Goal: Information Seeking & Learning: Compare options

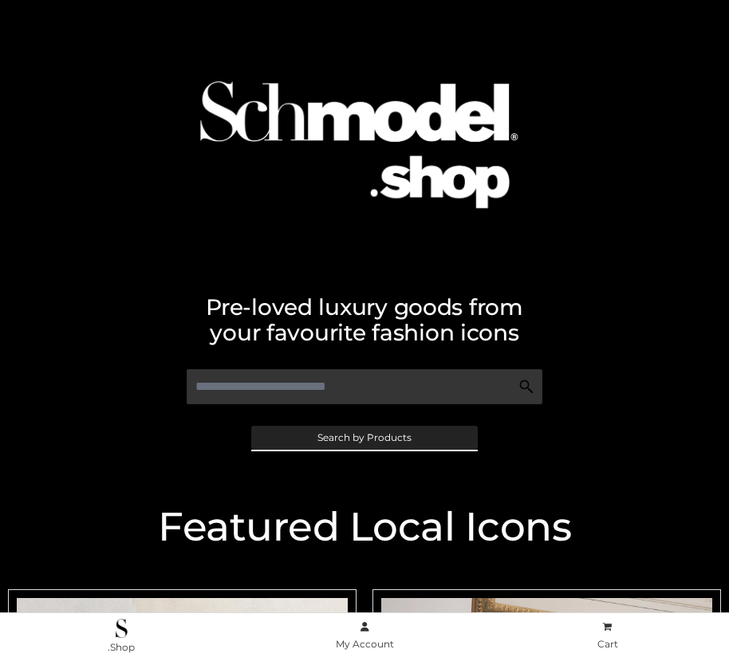
click at [364, 437] on span "Search by Products" at bounding box center [364, 438] width 94 height 10
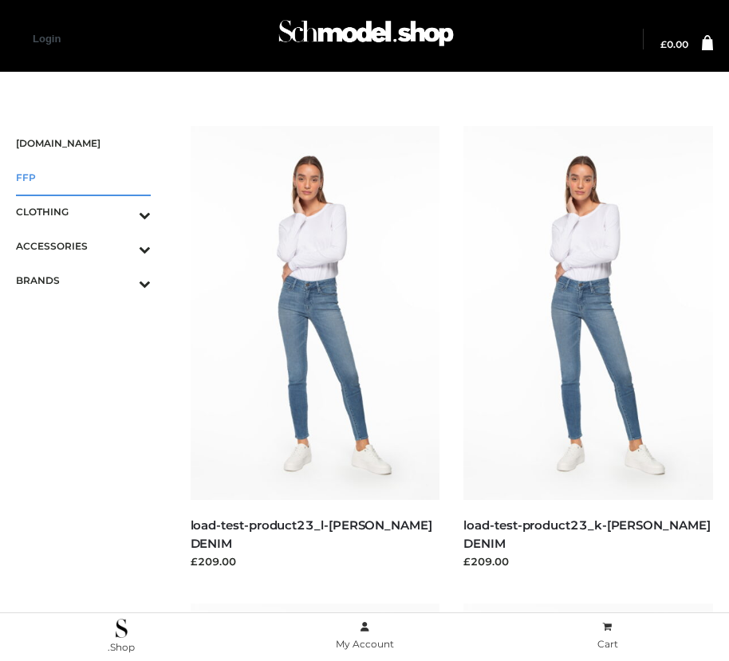
click at [83, 177] on span "FFP" at bounding box center [83, 177] width 135 height 18
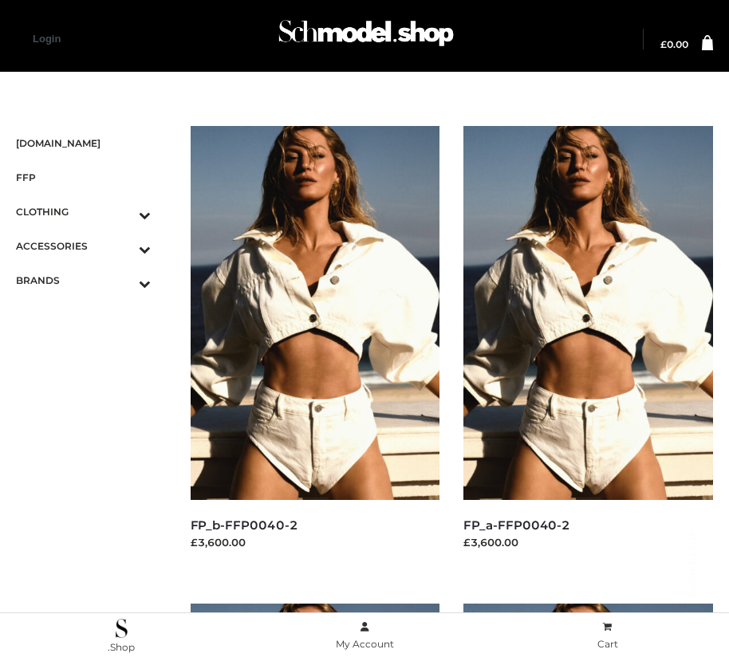
scroll to position [1452, 0]
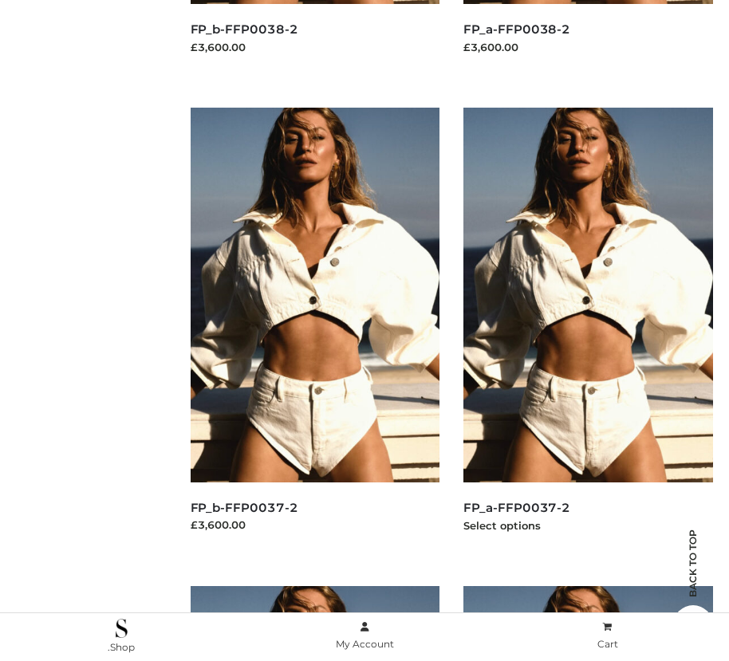
click at [588, 330] on img at bounding box center [588, 295] width 250 height 374
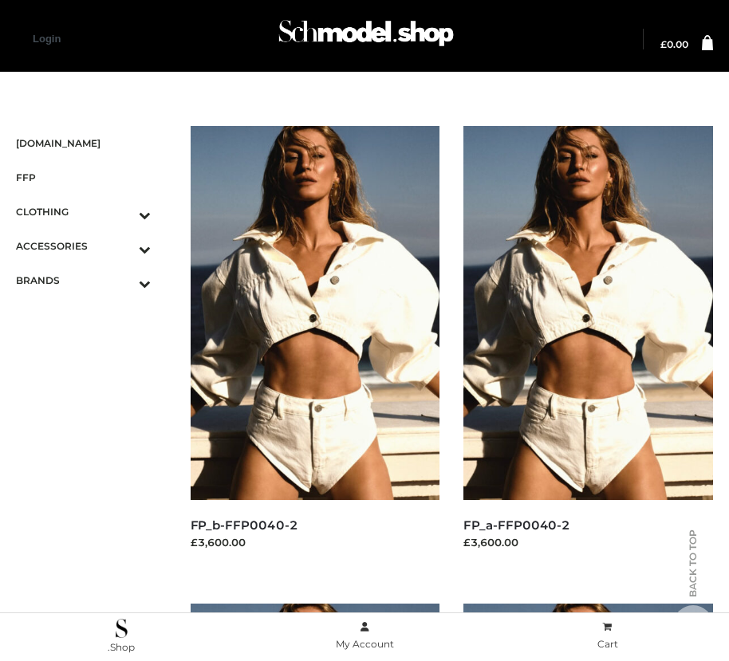
scroll to position [18, 0]
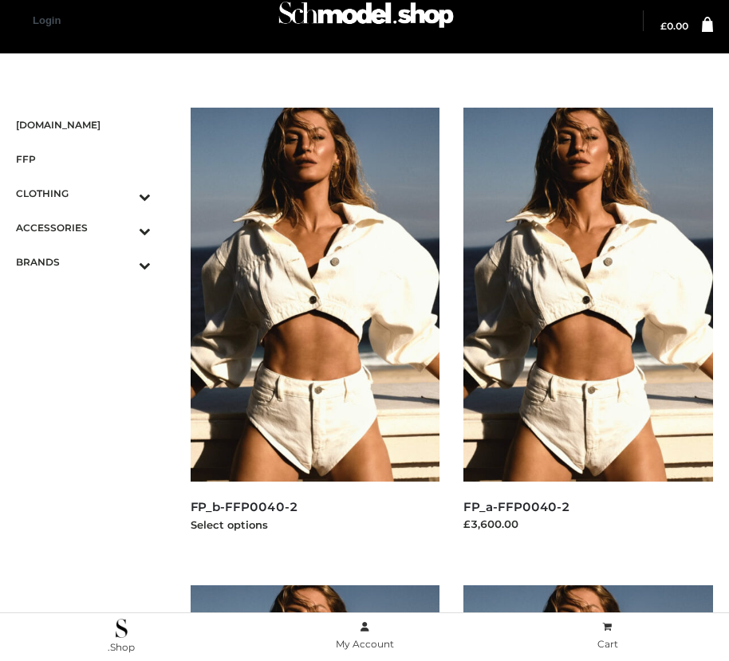
click at [314, 330] on img at bounding box center [316, 295] width 250 height 374
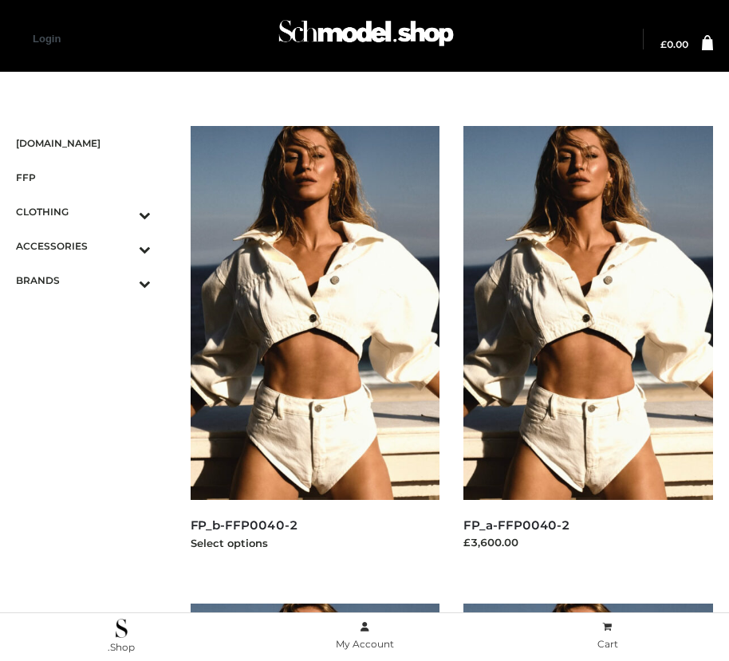
scroll to position [2408, 0]
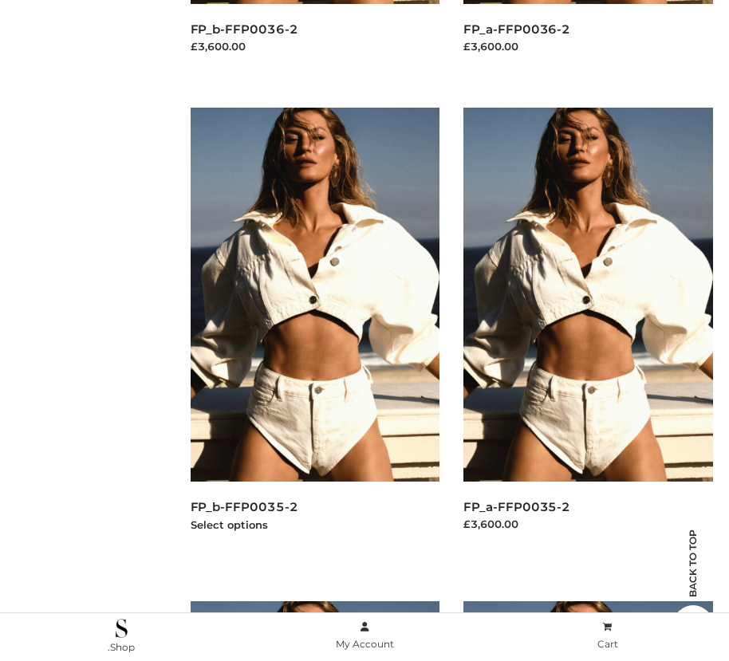
click at [314, 330] on img at bounding box center [316, 295] width 250 height 374
click at [588, 330] on img at bounding box center [588, 295] width 250 height 374
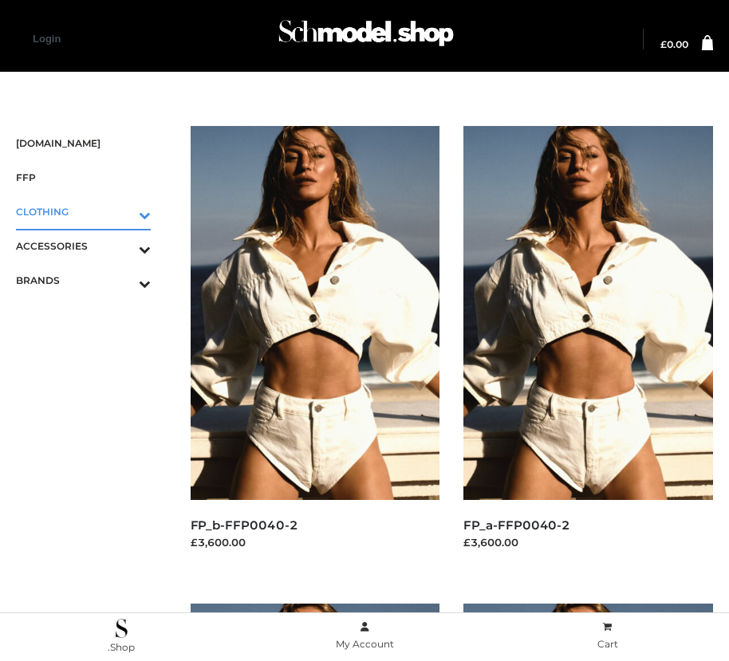
click at [122, 211] on icon "Toggle Submenu" at bounding box center [61, 215] width 179 height 18
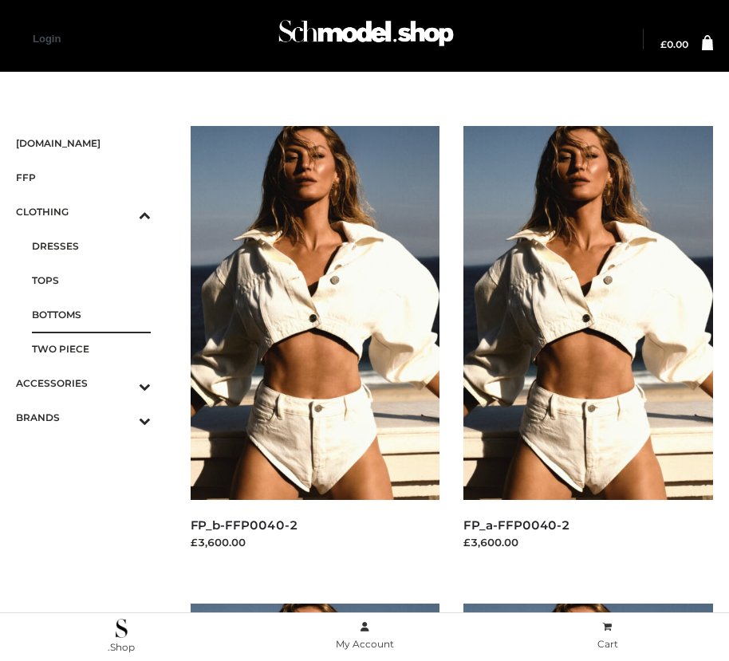
click at [91, 314] on span "BOTTOMS" at bounding box center [91, 314] width 119 height 18
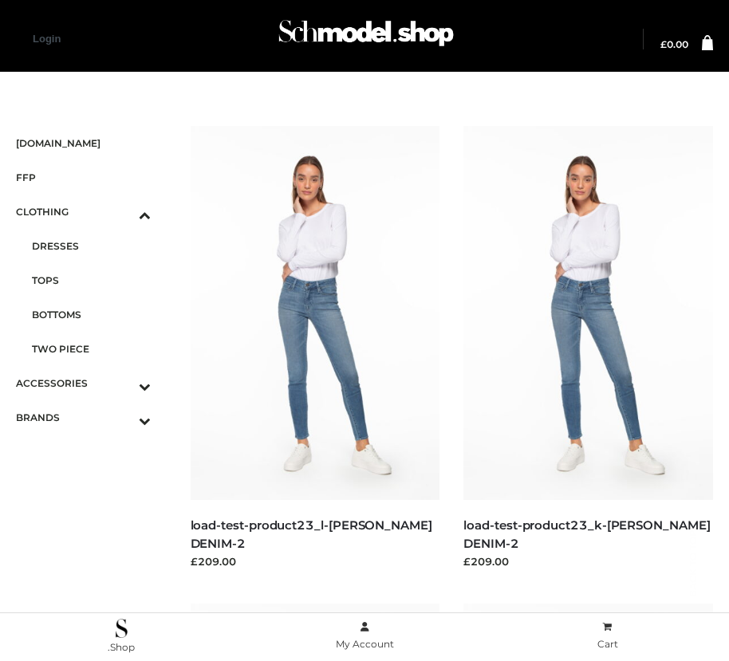
scroll to position [974, 0]
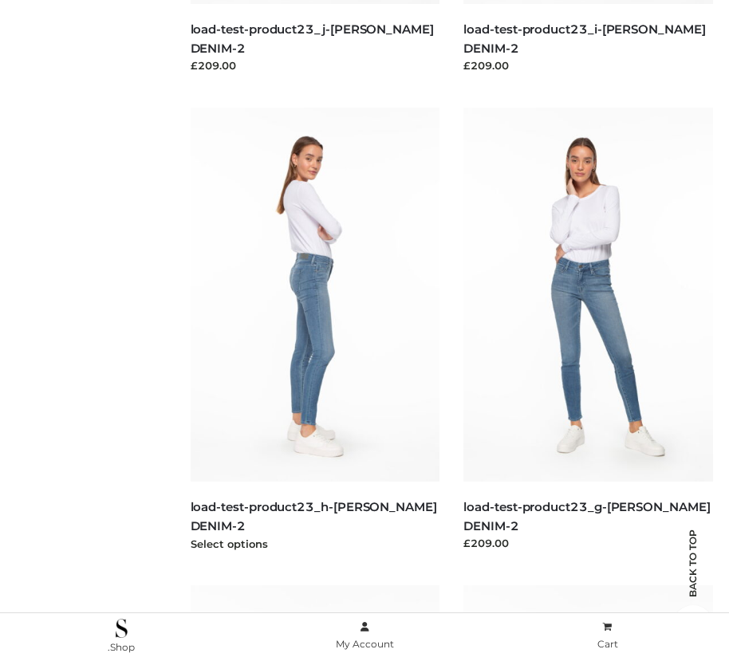
click at [314, 330] on img at bounding box center [316, 295] width 250 height 374
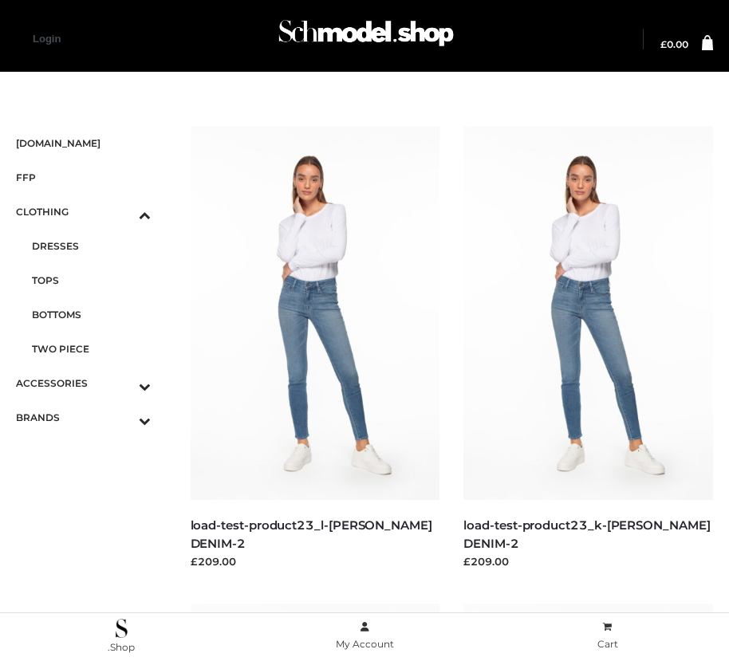
scroll to position [496, 0]
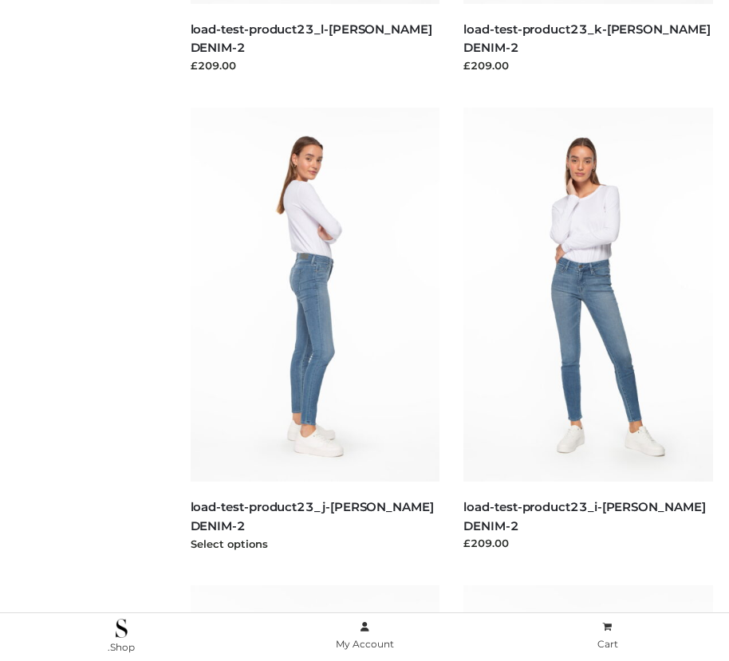
click at [314, 330] on img at bounding box center [316, 295] width 250 height 374
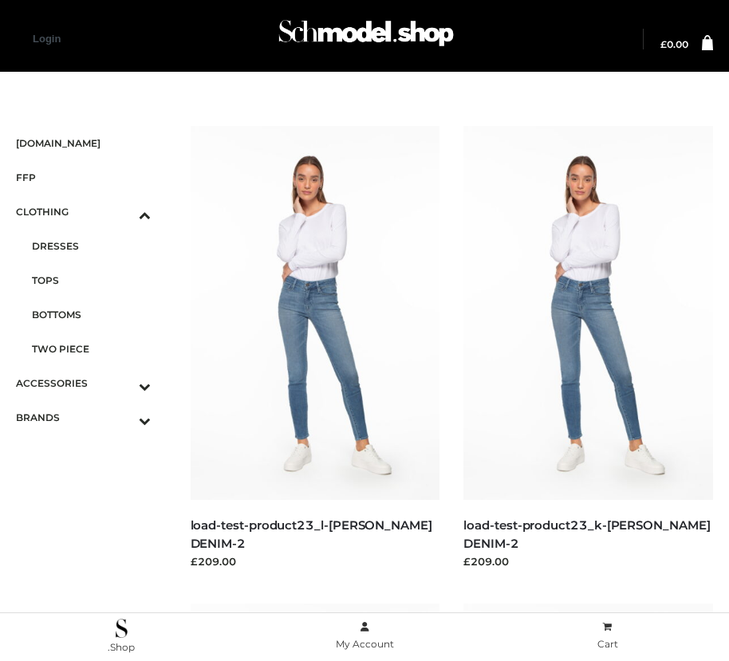
scroll to position [974, 0]
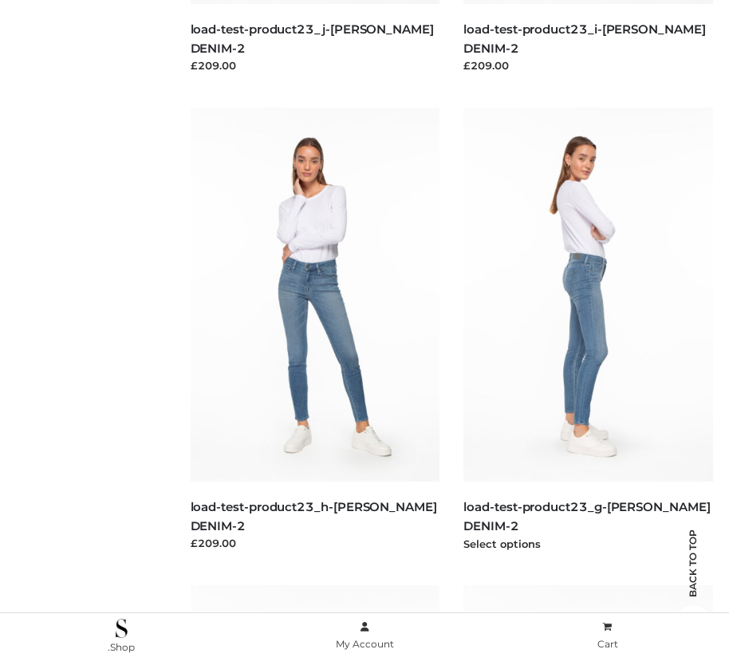
click at [588, 330] on img at bounding box center [588, 295] width 250 height 374
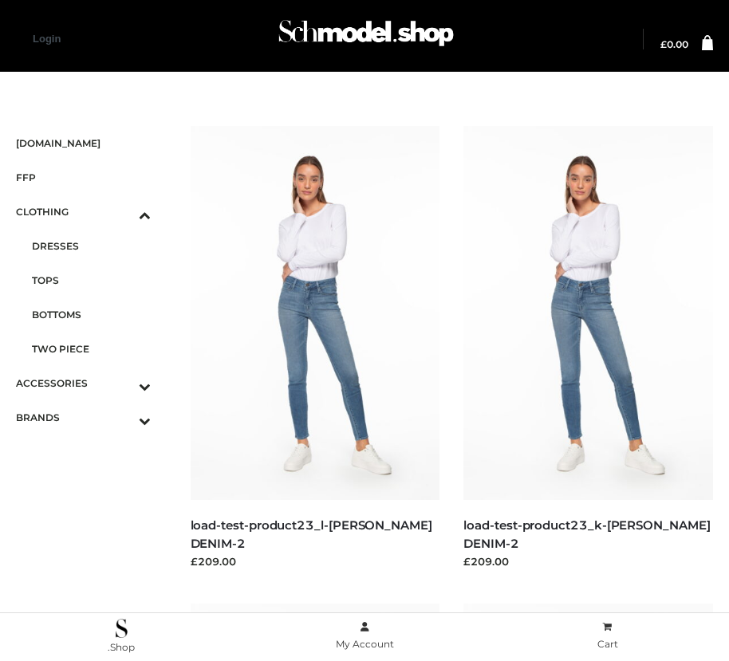
scroll to position [2408, 0]
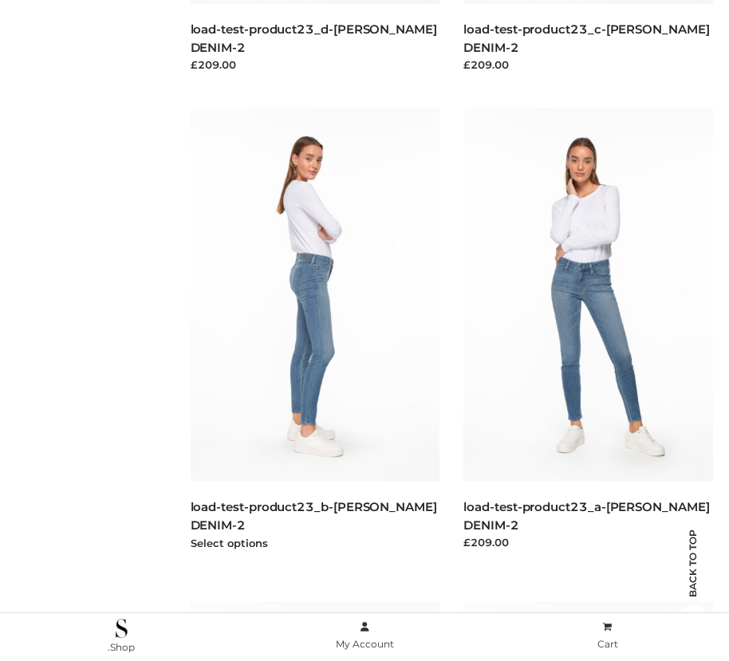
click at [314, 330] on img at bounding box center [316, 295] width 250 height 374
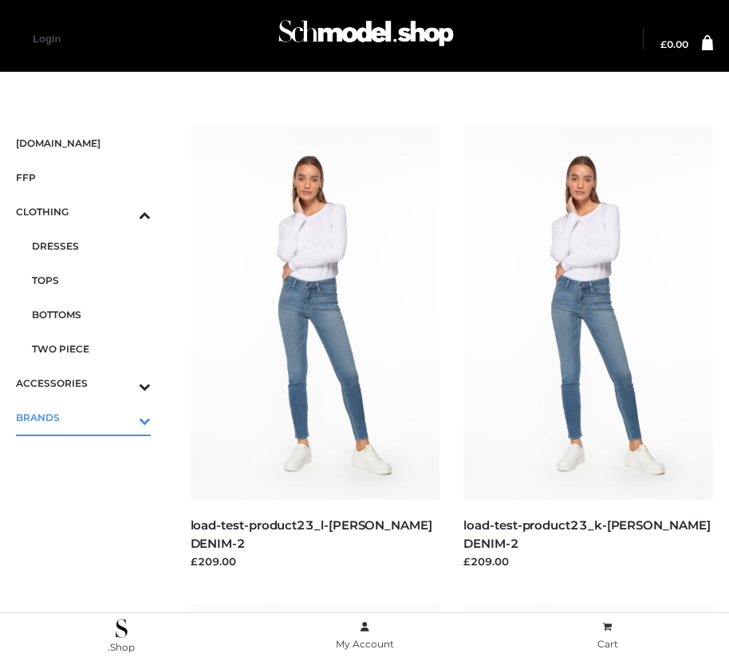
click at [122, 417] on icon "Toggle Submenu" at bounding box center [61, 421] width 179 height 18
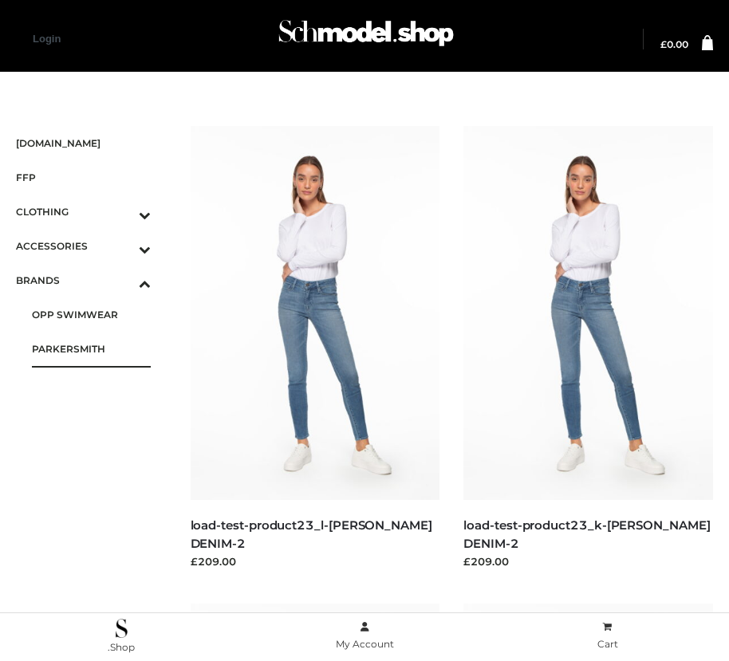
click at [91, 349] on span "PARKERSMITH" at bounding box center [91, 349] width 119 height 18
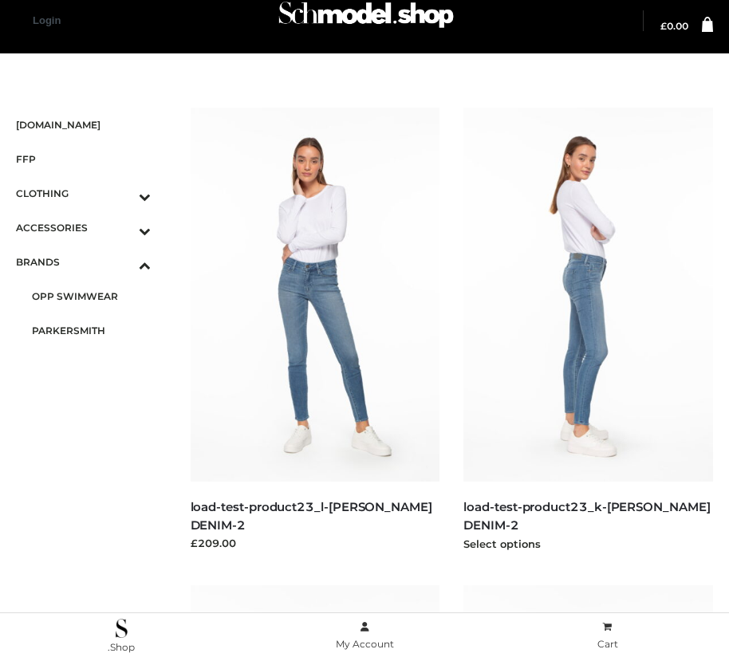
click at [588, 330] on img at bounding box center [588, 295] width 250 height 374
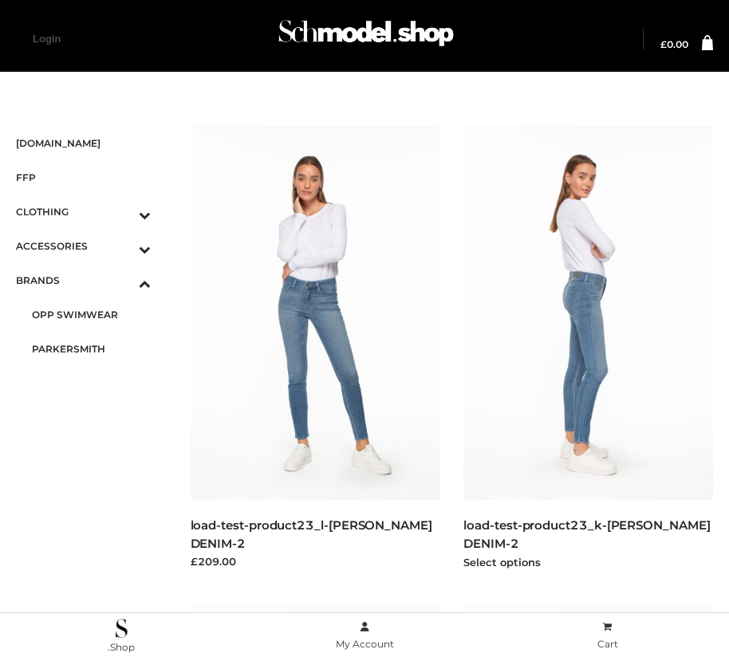
scroll to position [974, 0]
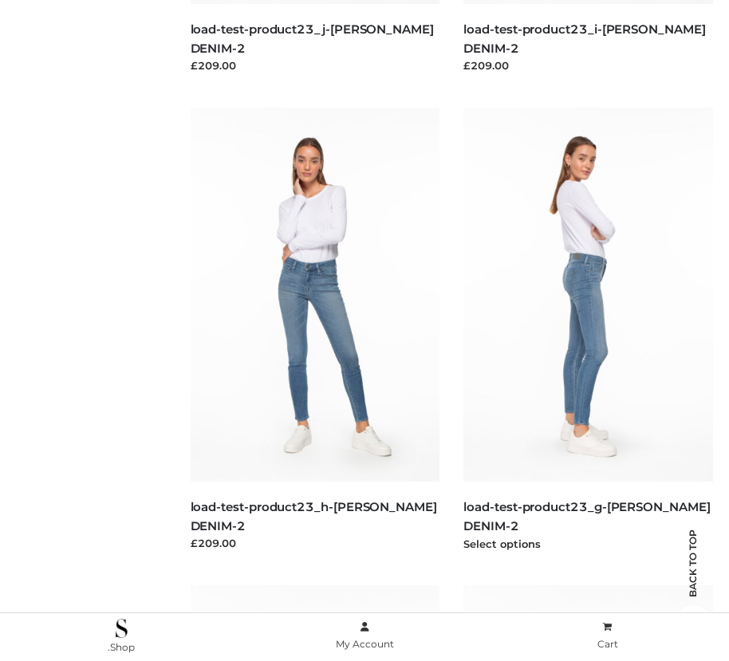
click at [588, 330] on img at bounding box center [588, 295] width 250 height 374
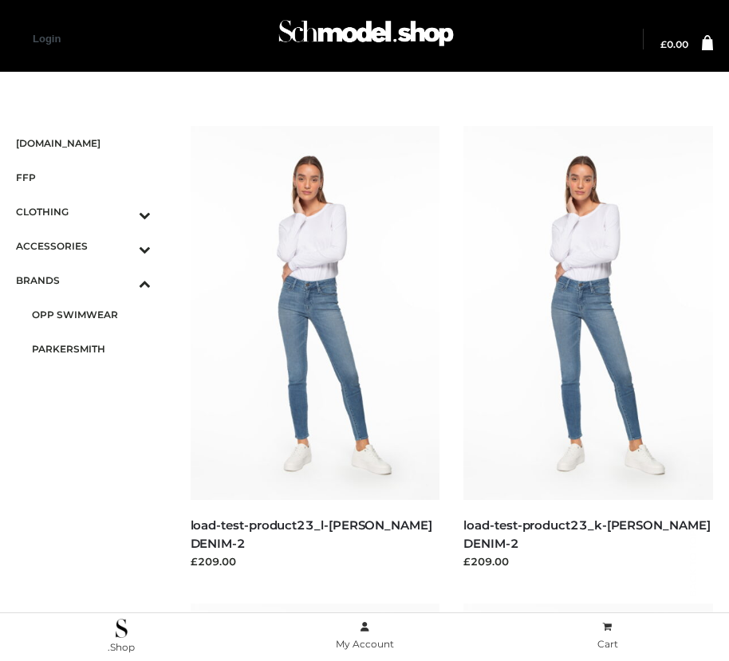
scroll to position [1930, 0]
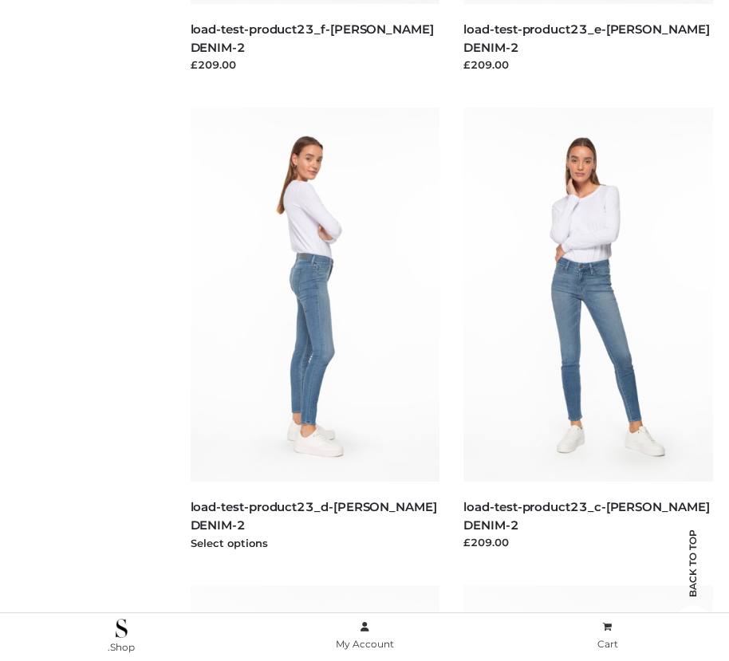
click at [314, 330] on img at bounding box center [316, 295] width 250 height 374
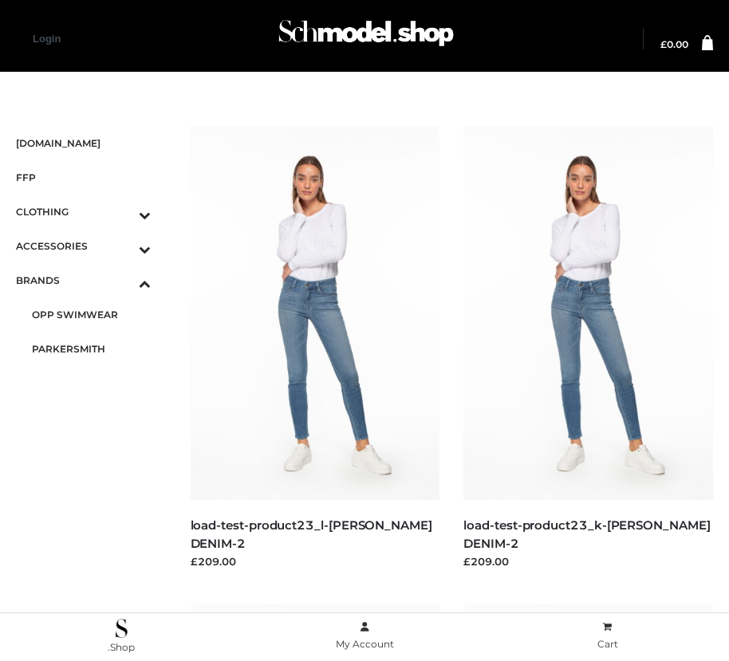
scroll to position [18, 0]
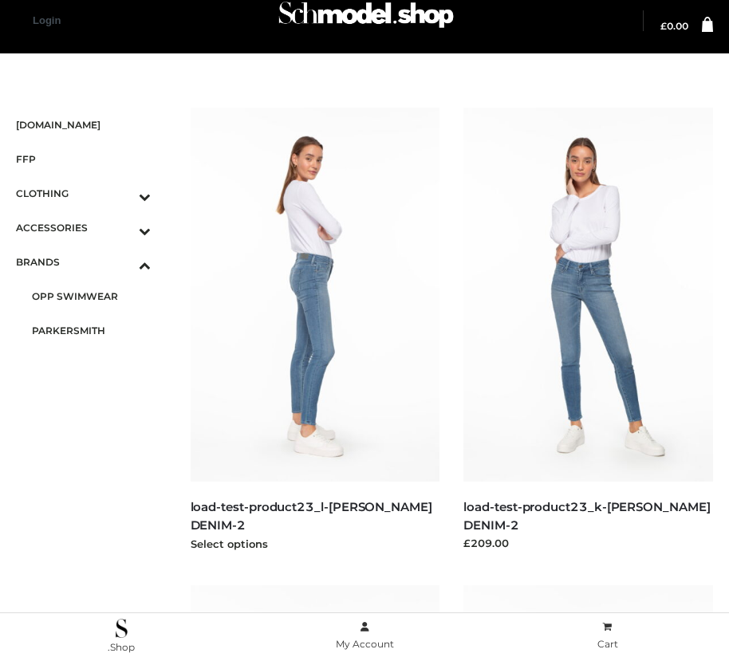
click at [314, 330] on img at bounding box center [316, 295] width 250 height 374
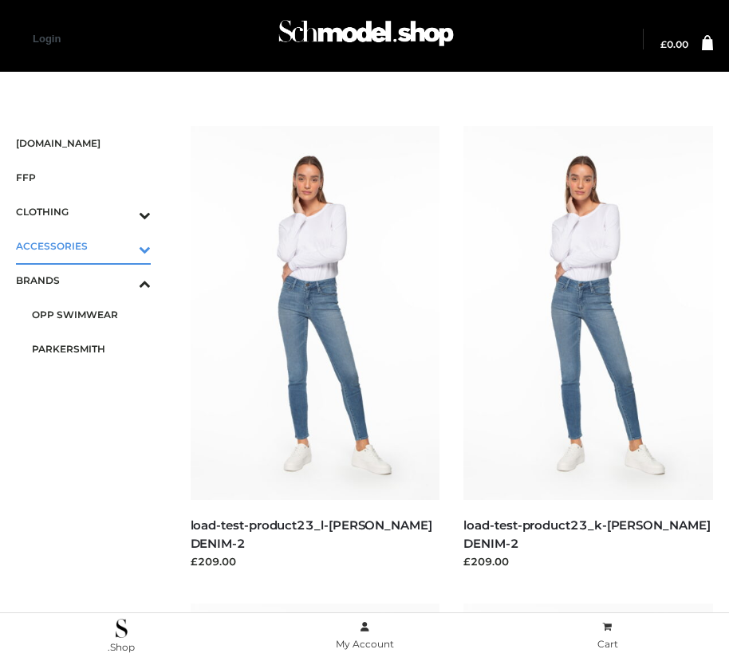
click at [122, 246] on icon "Toggle Submenu" at bounding box center [61, 249] width 179 height 18
click at [91, 314] on span "JEWELRY" at bounding box center [91, 314] width 119 height 18
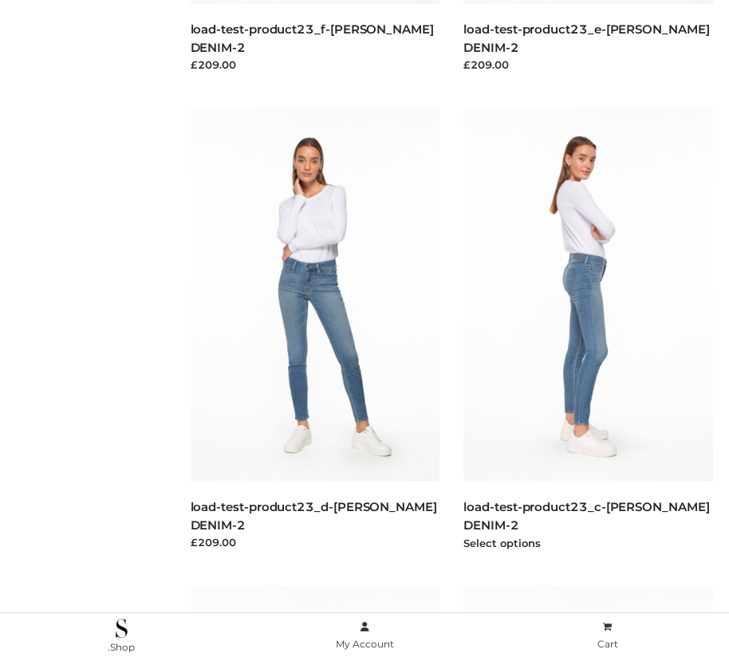
click at [588, 330] on img at bounding box center [588, 295] width 250 height 374
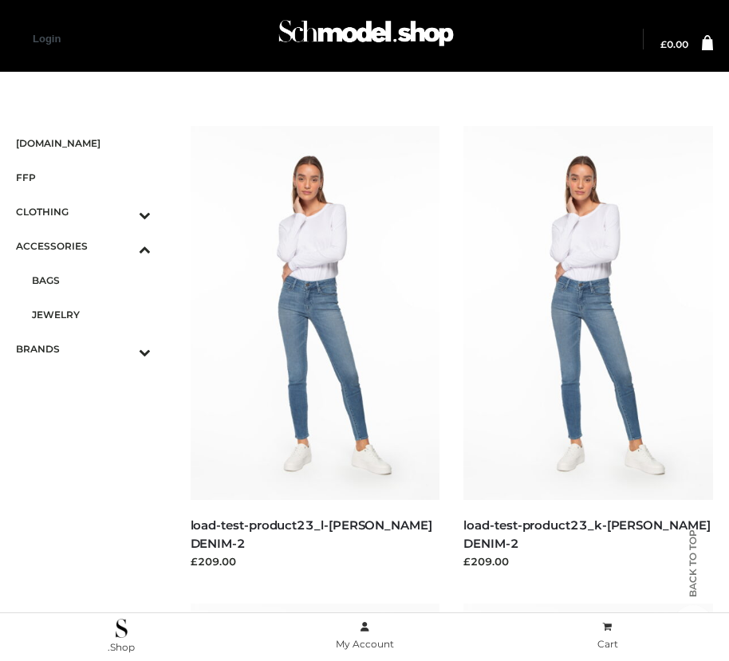
scroll to position [18, 0]
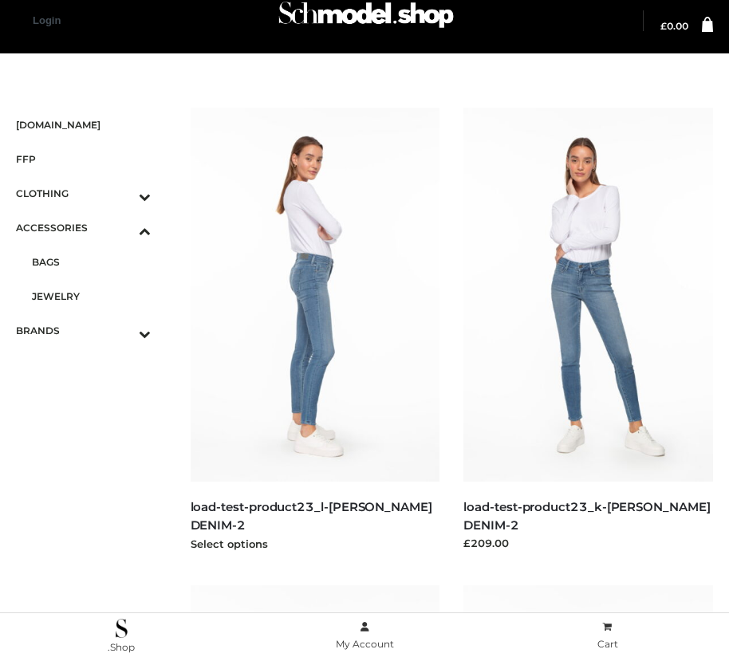
click at [314, 330] on img at bounding box center [316, 295] width 250 height 374
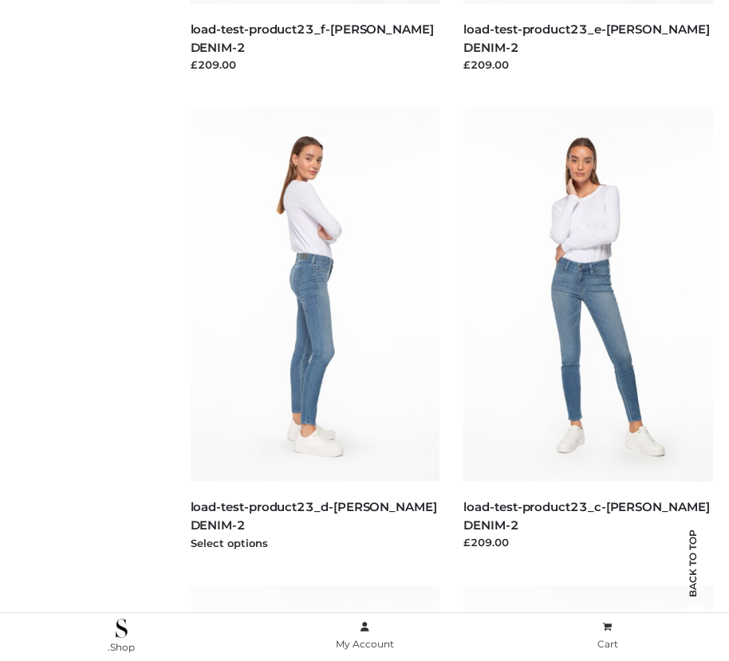
click at [314, 330] on img at bounding box center [316, 295] width 250 height 374
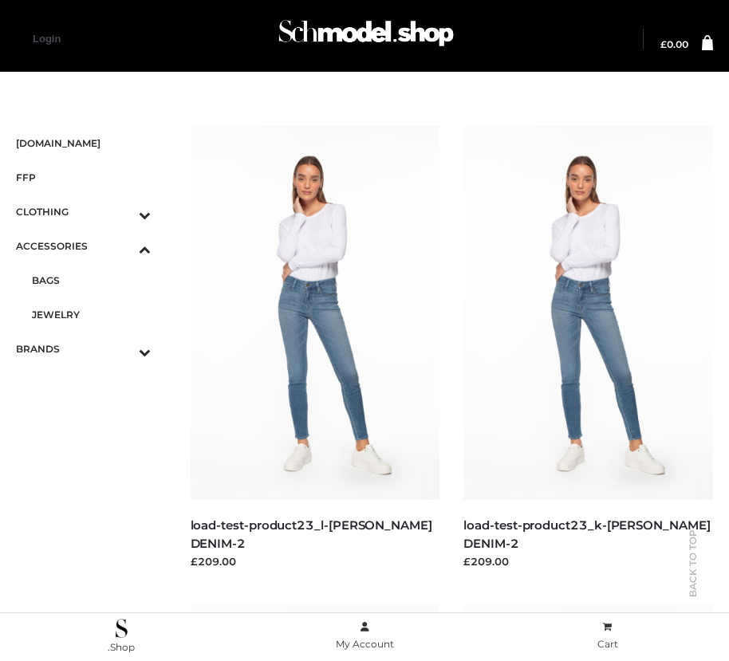
scroll to position [974, 0]
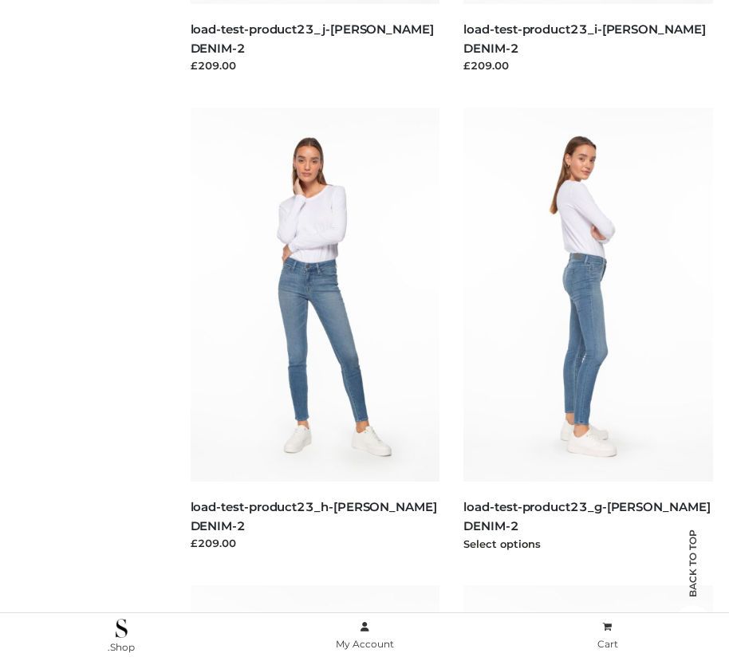
click at [588, 330] on img at bounding box center [588, 295] width 250 height 374
